Goal: Check status: Check status

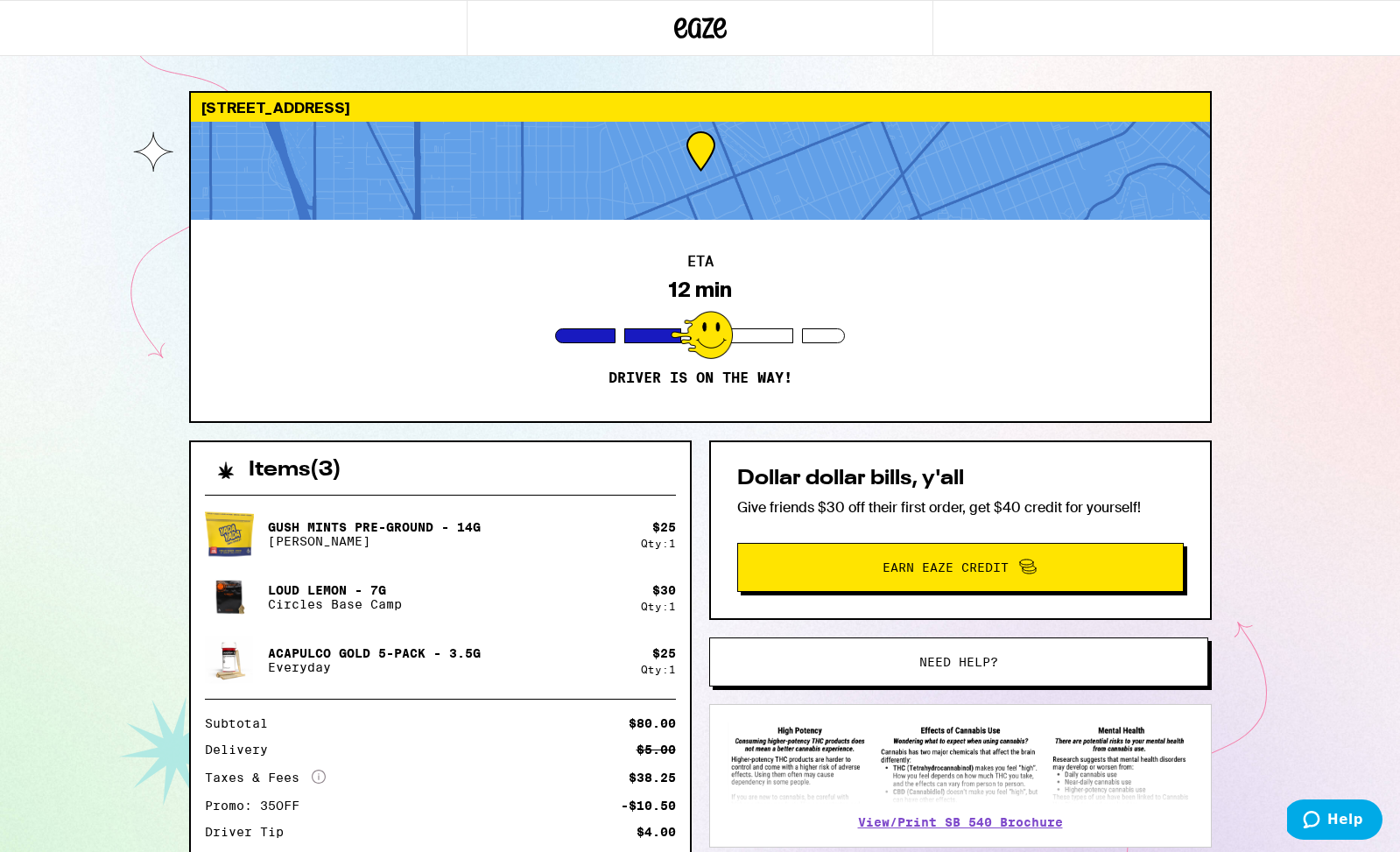
scroll to position [124, 0]
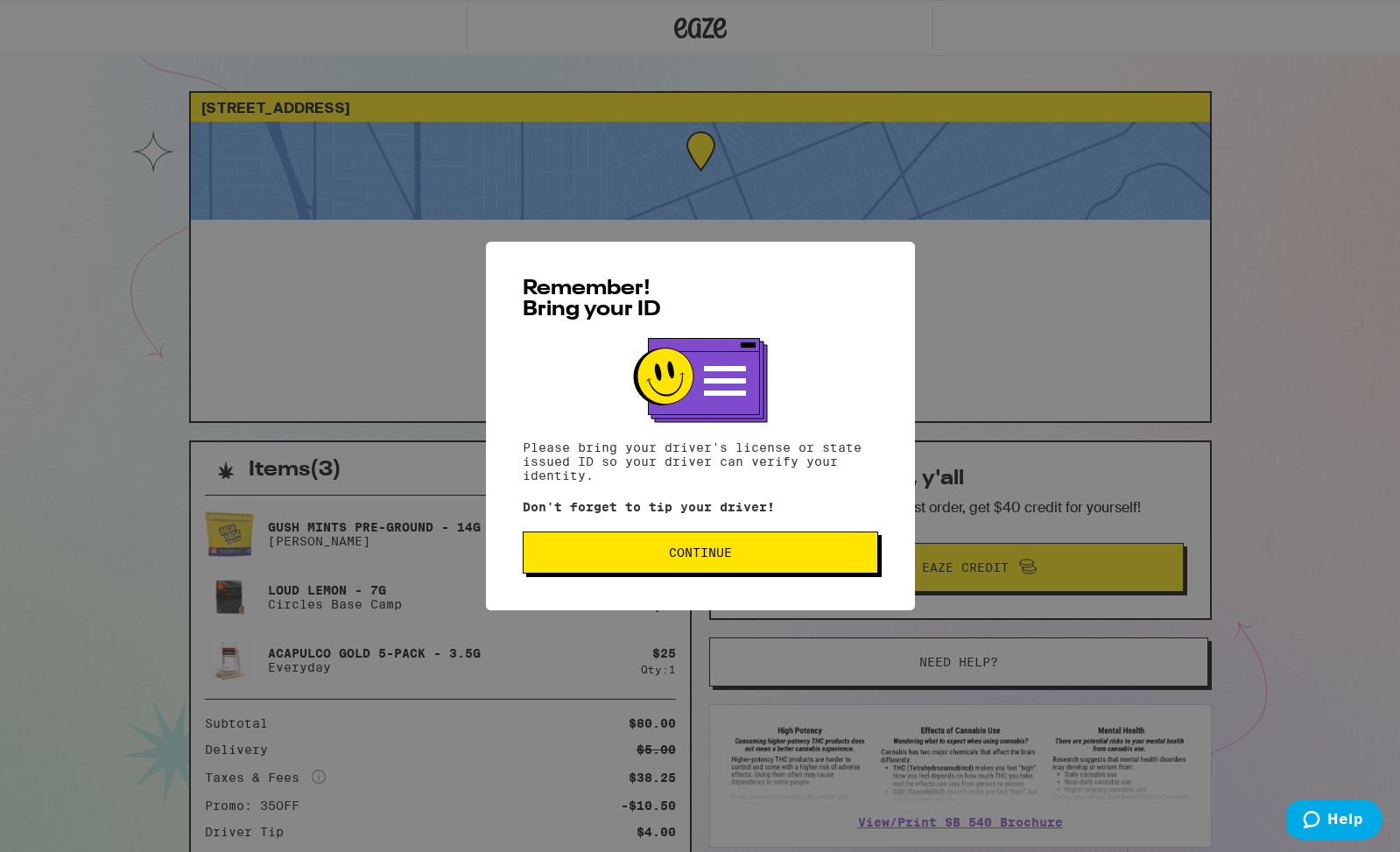
scroll to position [124, 0]
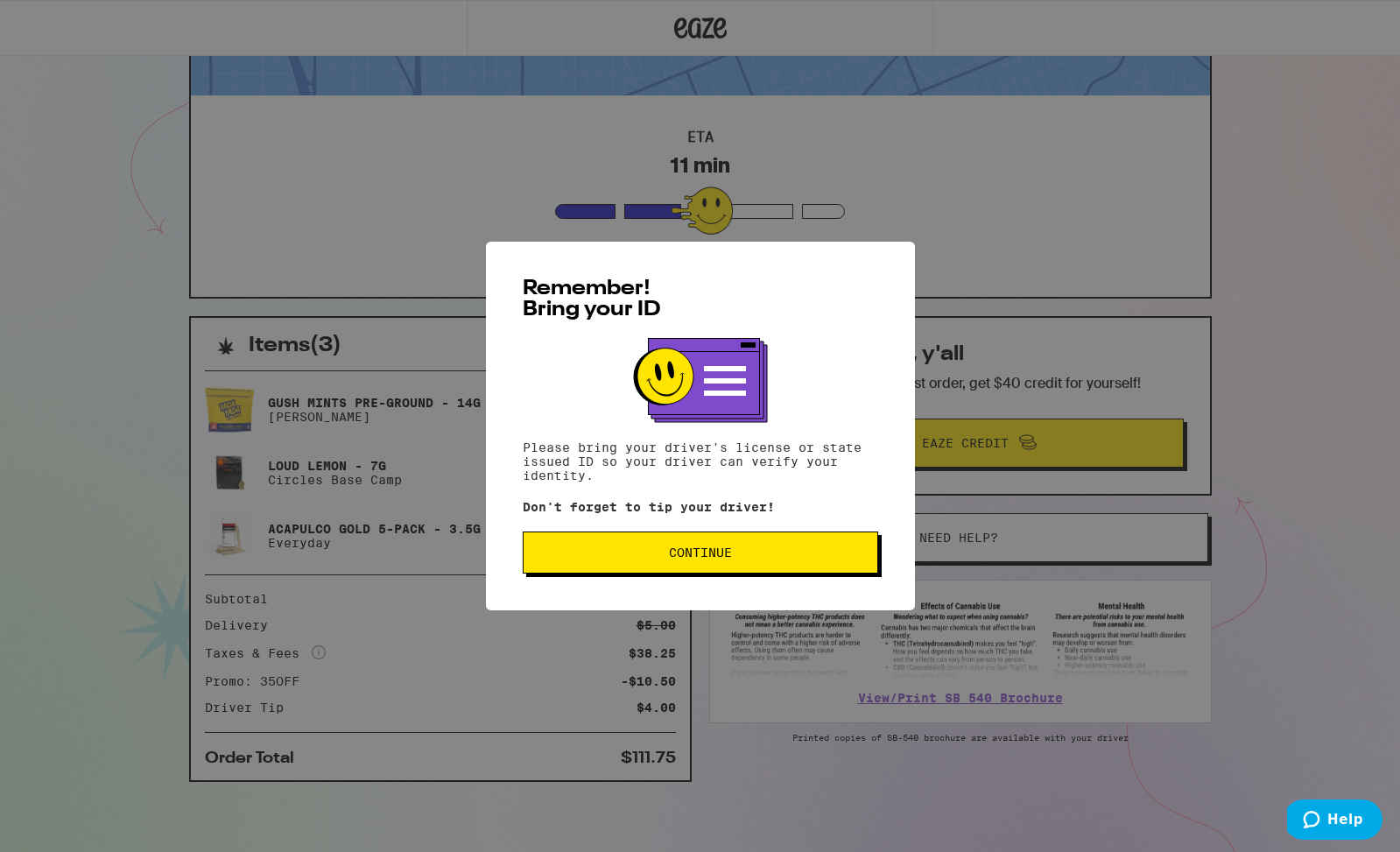
click at [741, 553] on span "Continue" at bounding box center [700, 552] width 326 height 12
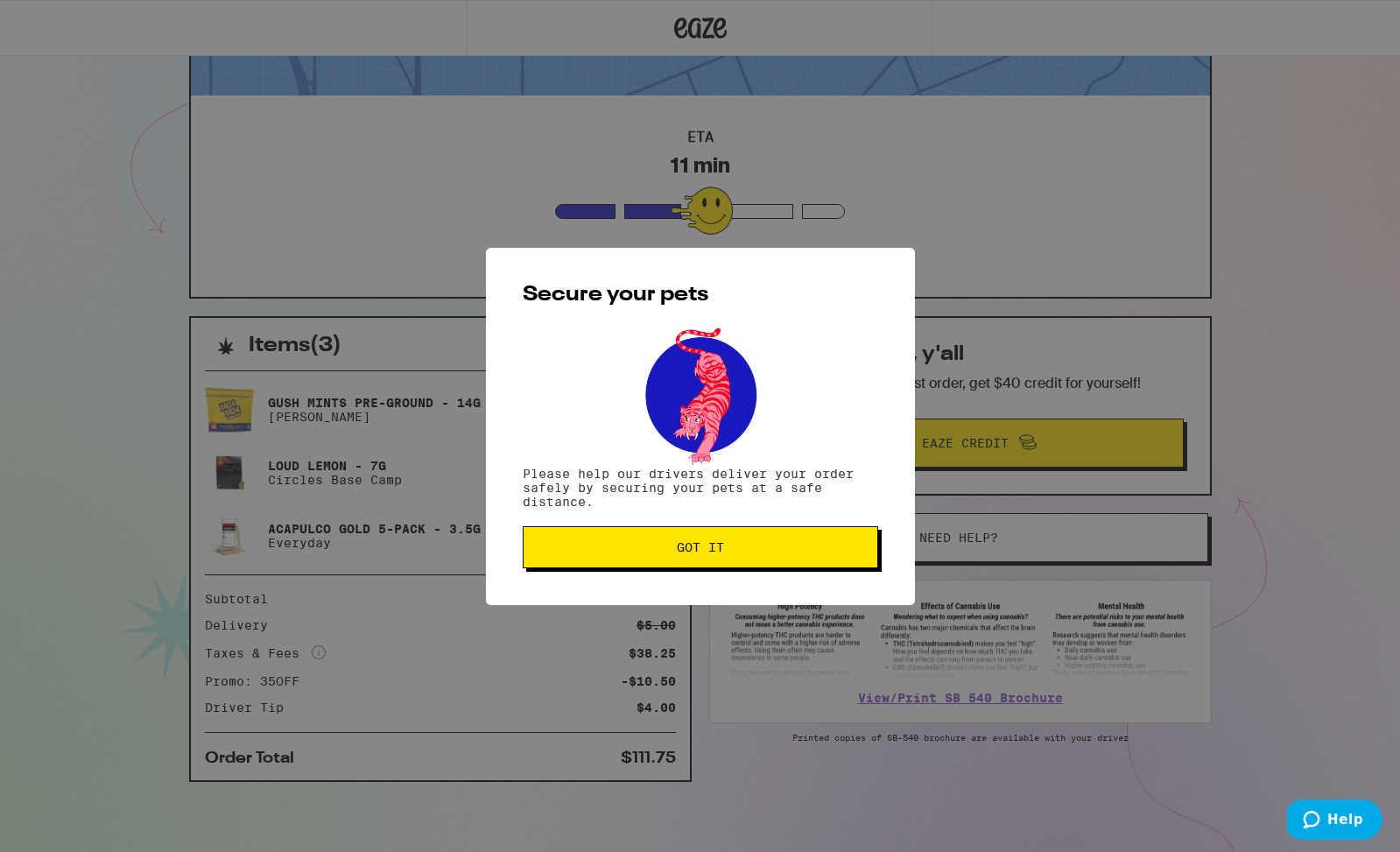
click at [711, 543] on span "Got it" at bounding box center [700, 547] width 47 height 12
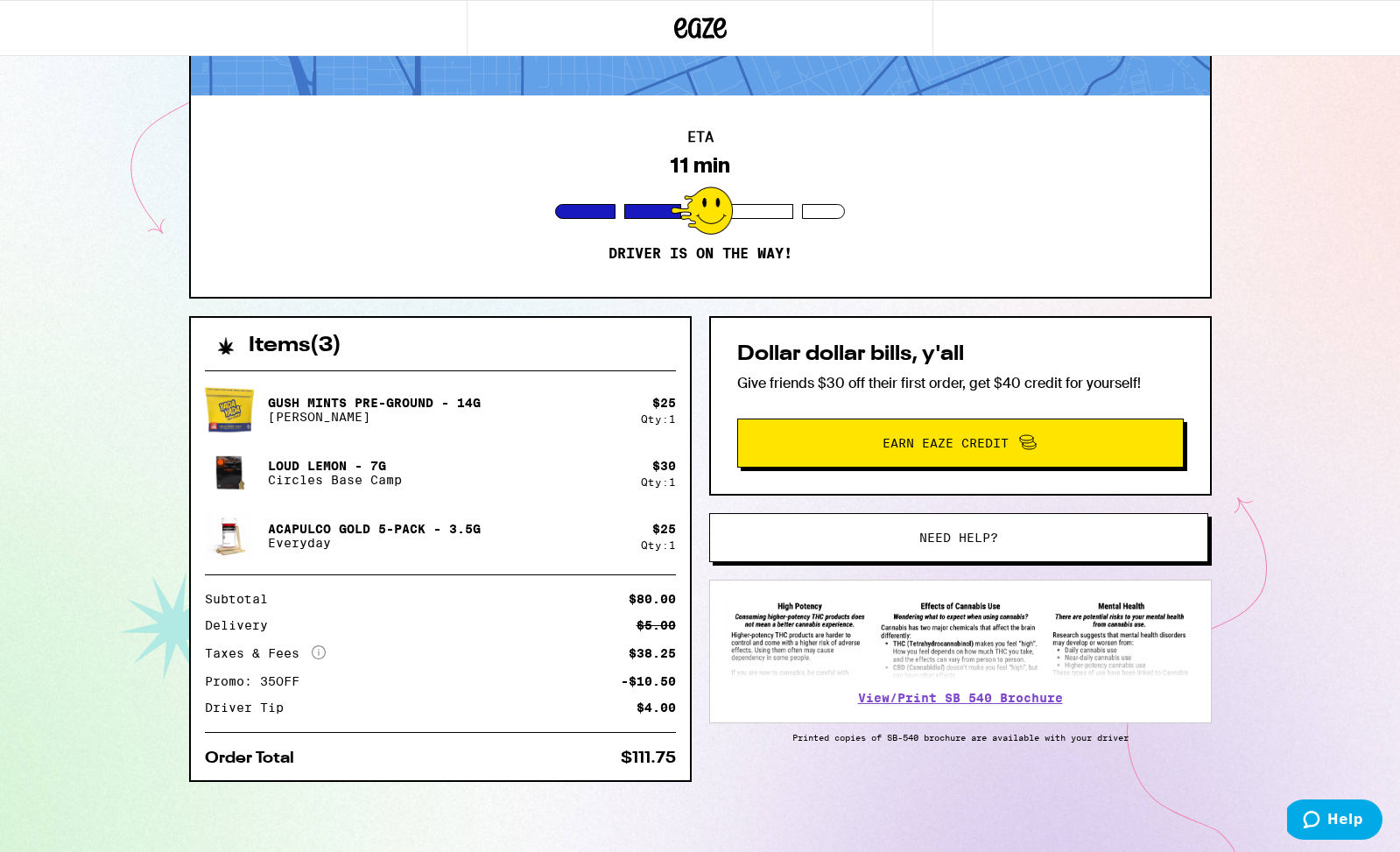
scroll to position [0, 0]
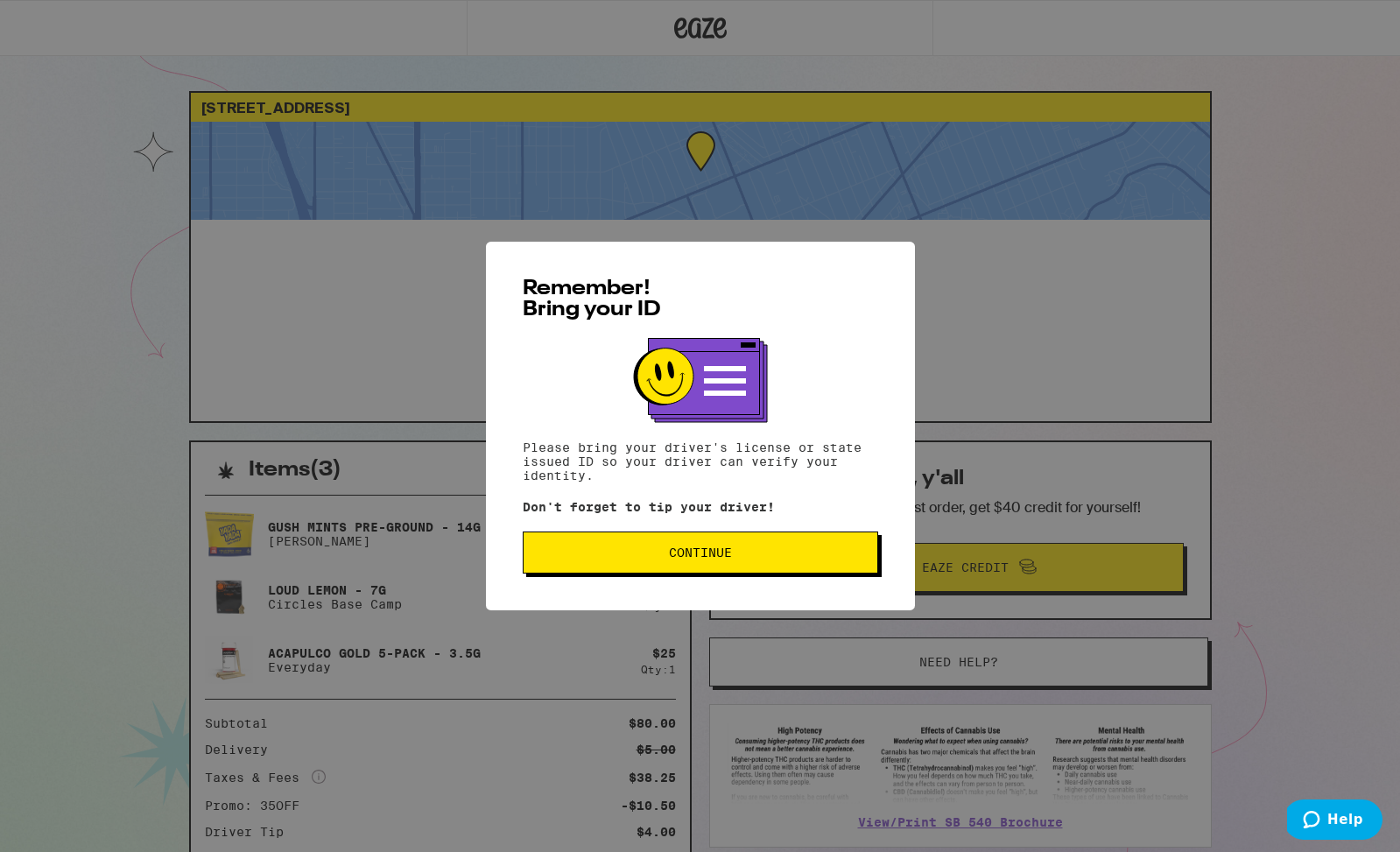
click at [804, 555] on span "Continue" at bounding box center [700, 552] width 326 height 12
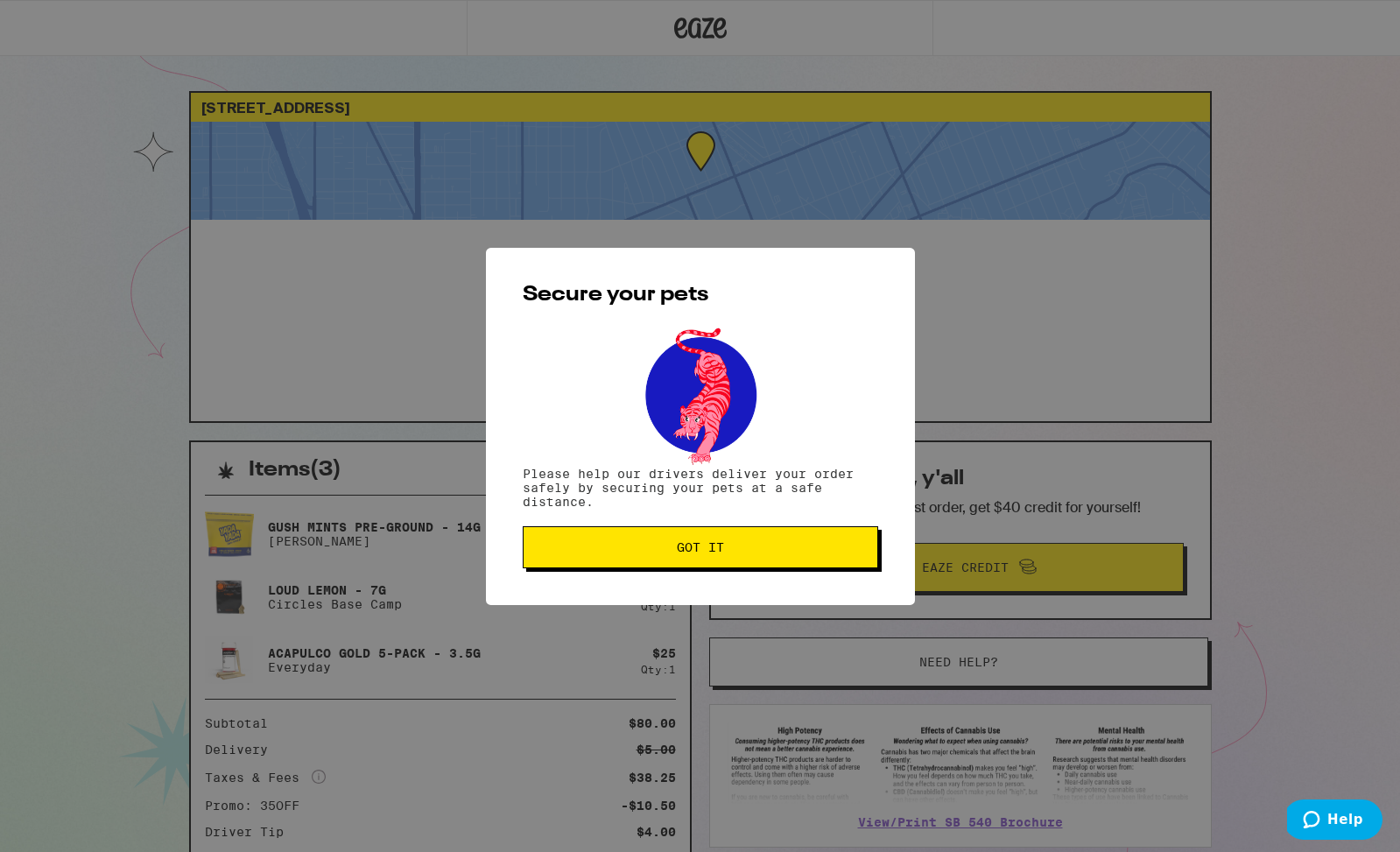
click at [790, 546] on span "Got it" at bounding box center [700, 547] width 326 height 12
